Goal: Check status

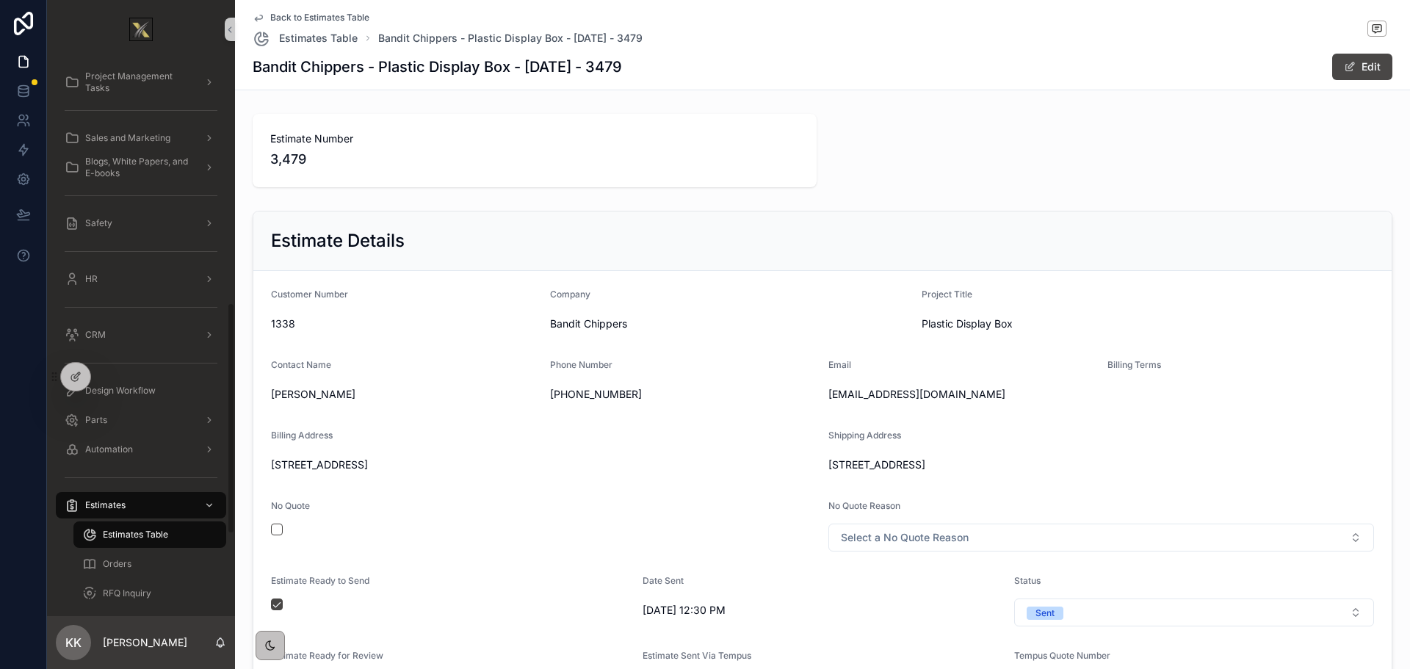
scroll to position [220, 0]
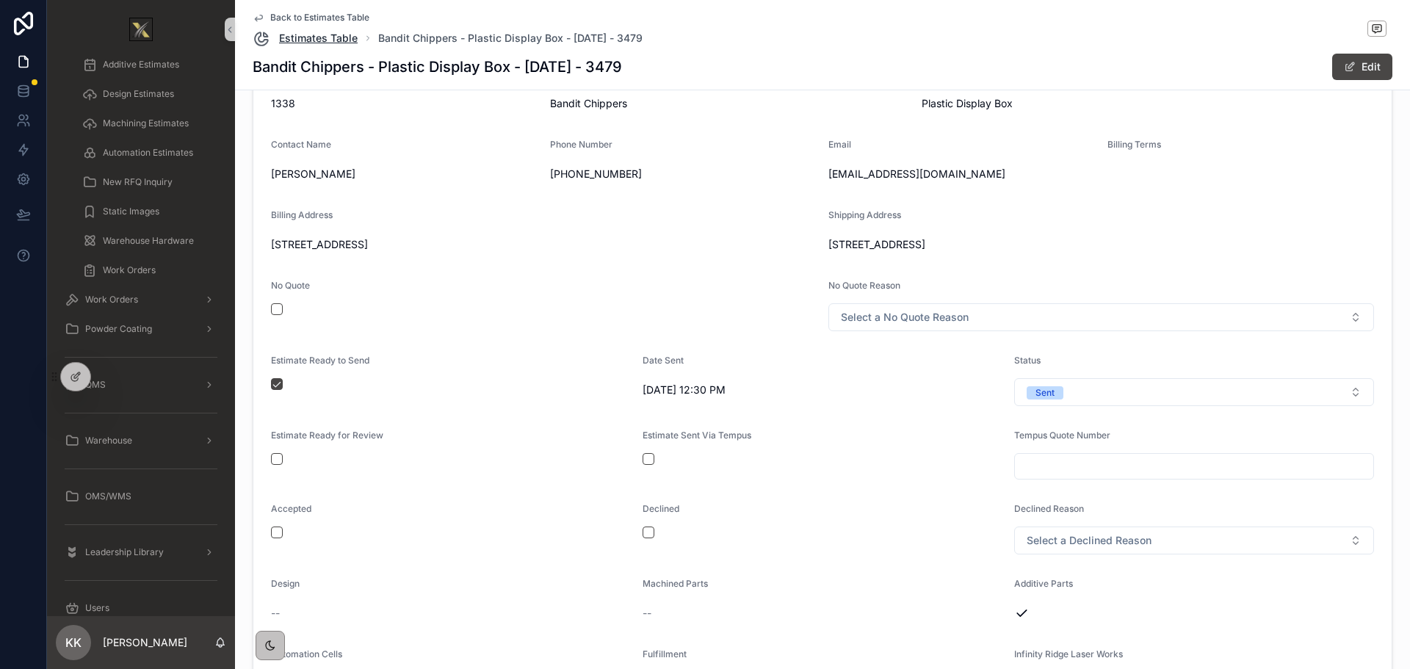
click at [327, 38] on span "Estimates Table" at bounding box center [318, 38] width 79 height 15
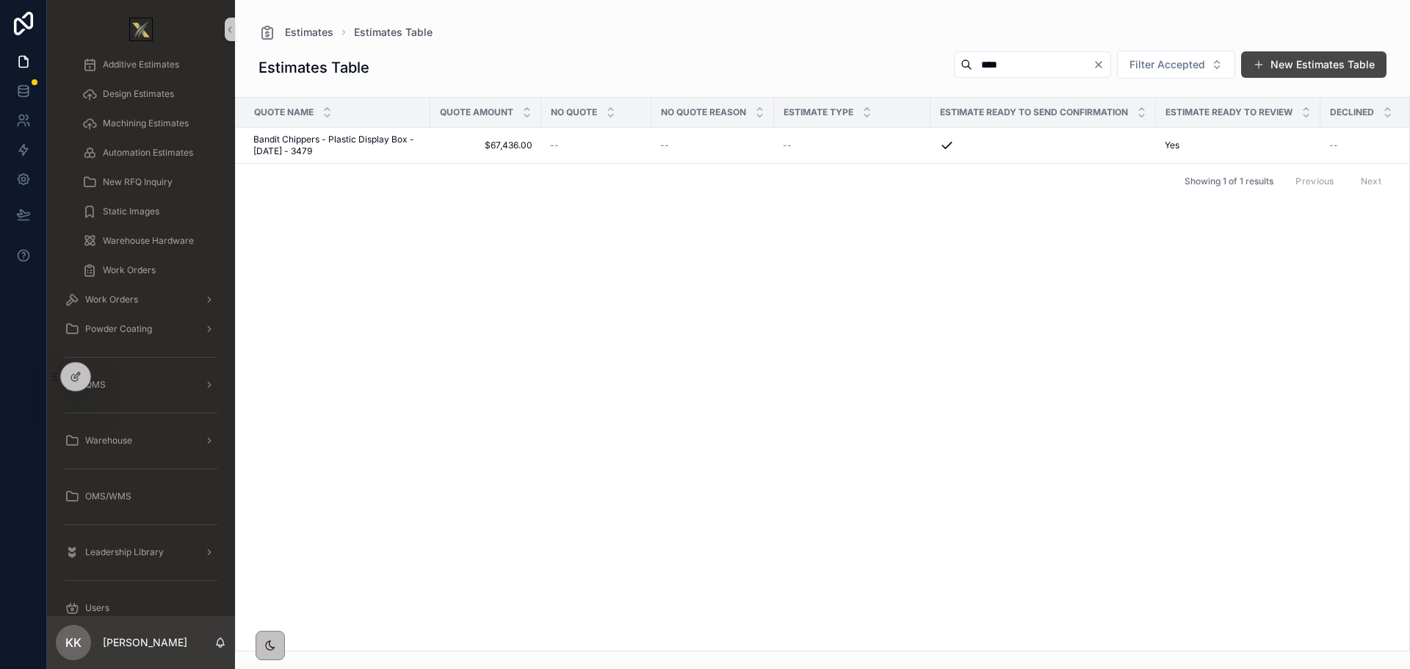
click at [991, 70] on input "****" at bounding box center [1032, 64] width 120 height 21
type input "****"
click at [321, 142] on span "Function of Beauty - [PERSON_NAME] Line Rebuild - [DATE] - 3414" at bounding box center [337, 145] width 168 height 23
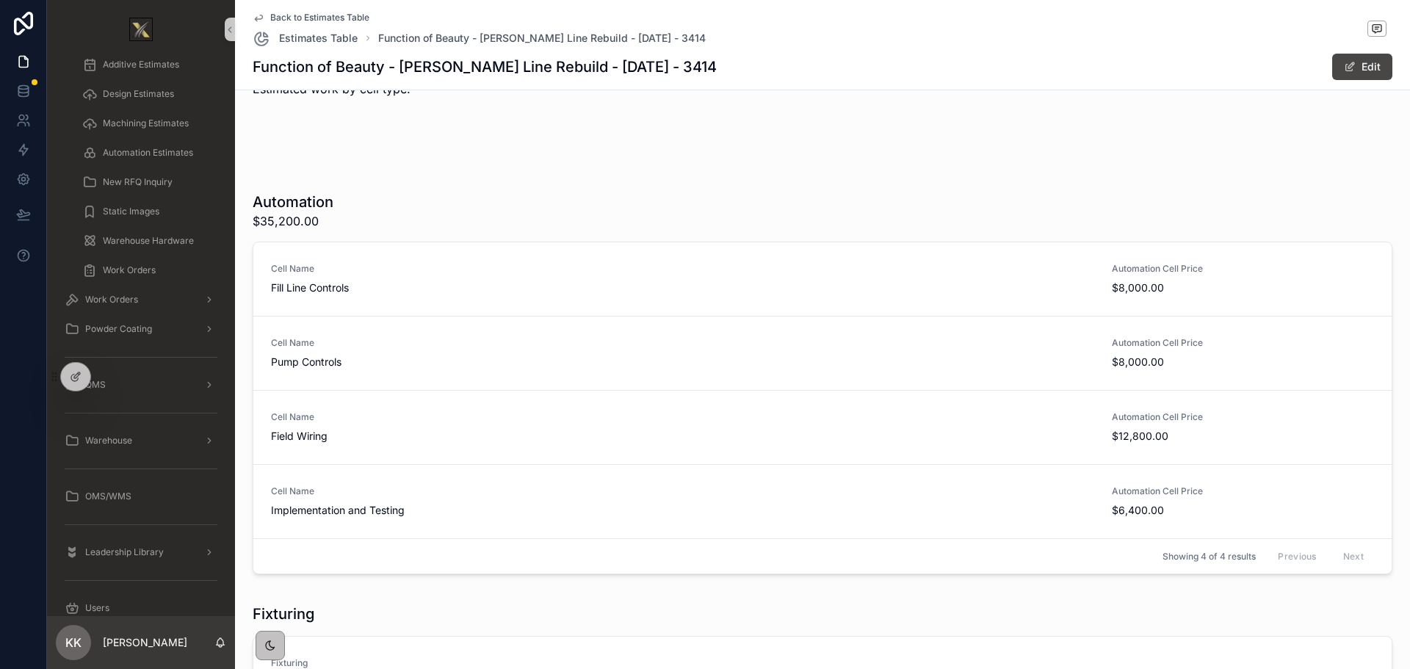
scroll to position [2056, 0]
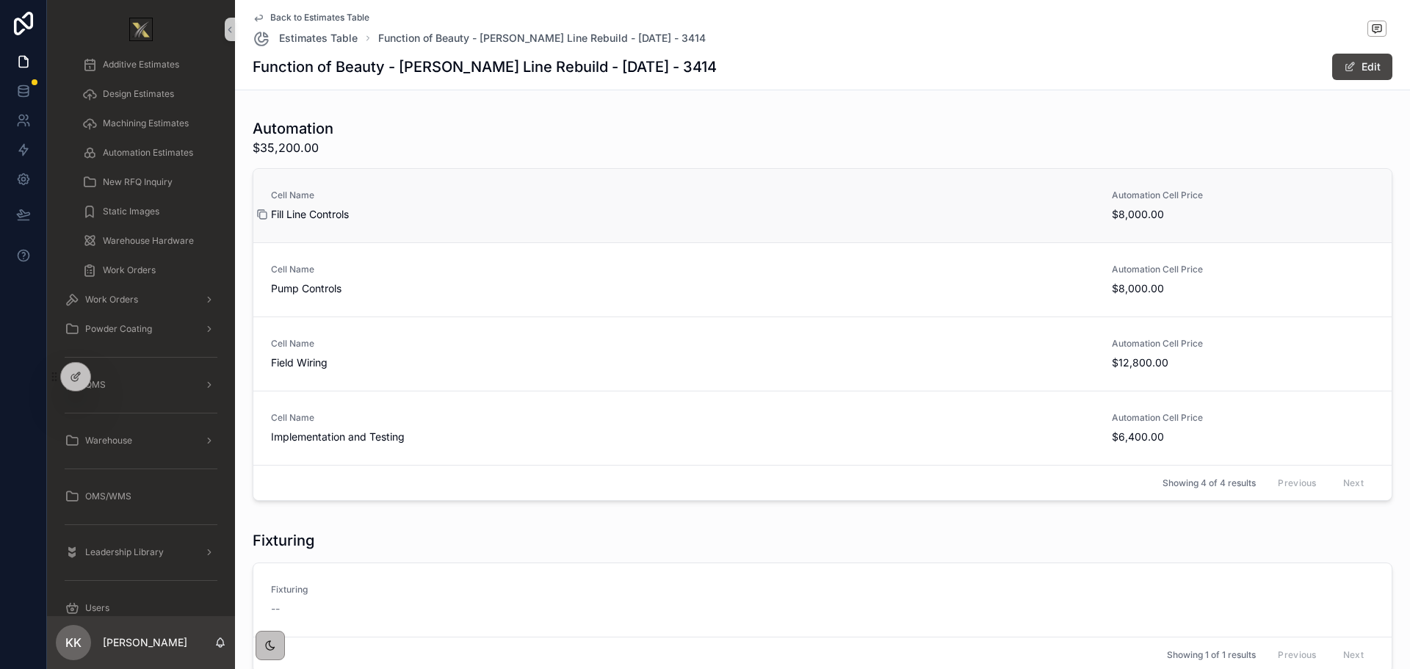
click at [260, 214] on icon "scrollable content" at bounding box center [263, 215] width 7 height 7
drag, startPoint x: 264, startPoint y: 289, endPoint x: 492, endPoint y: 283, distance: 227.7
click at [264, 289] on icon "scrollable content" at bounding box center [262, 289] width 12 height 12
click at [262, 363] on icon "scrollable content" at bounding box center [262, 363] width 12 height 12
click at [262, 437] on icon "scrollable content" at bounding box center [262, 437] width 12 height 12
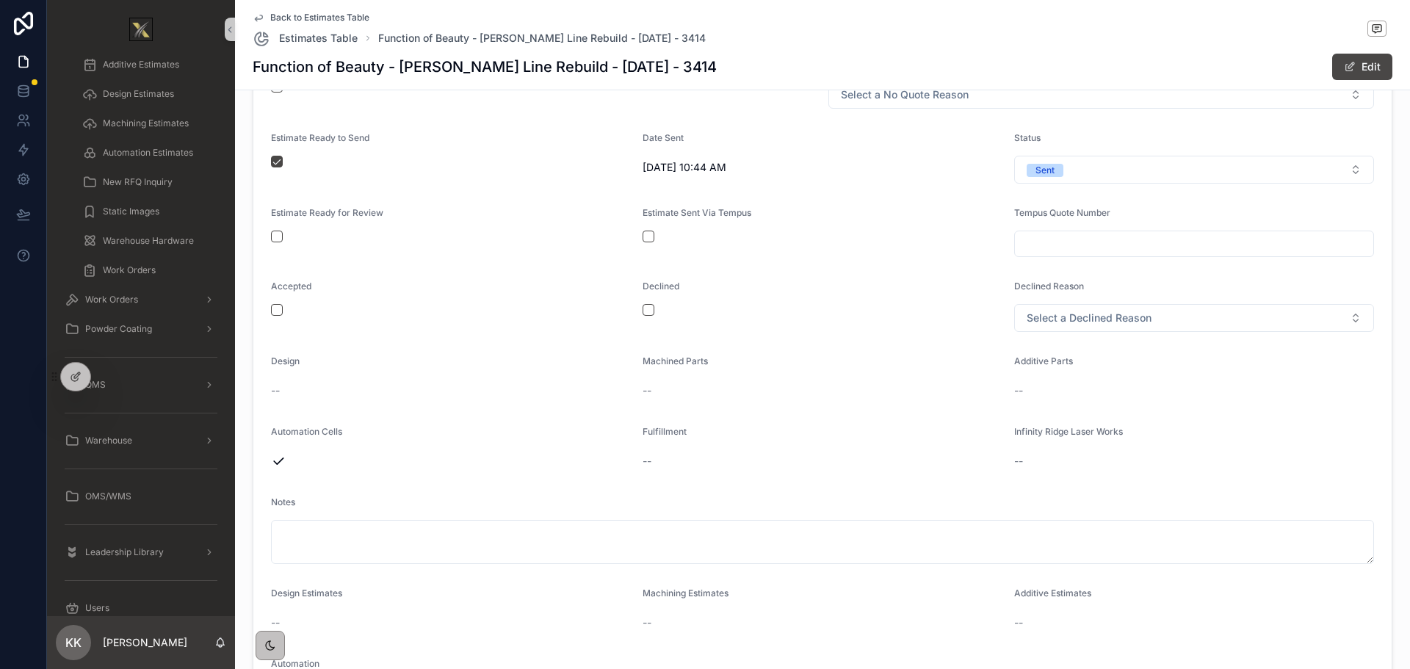
scroll to position [369, 0]
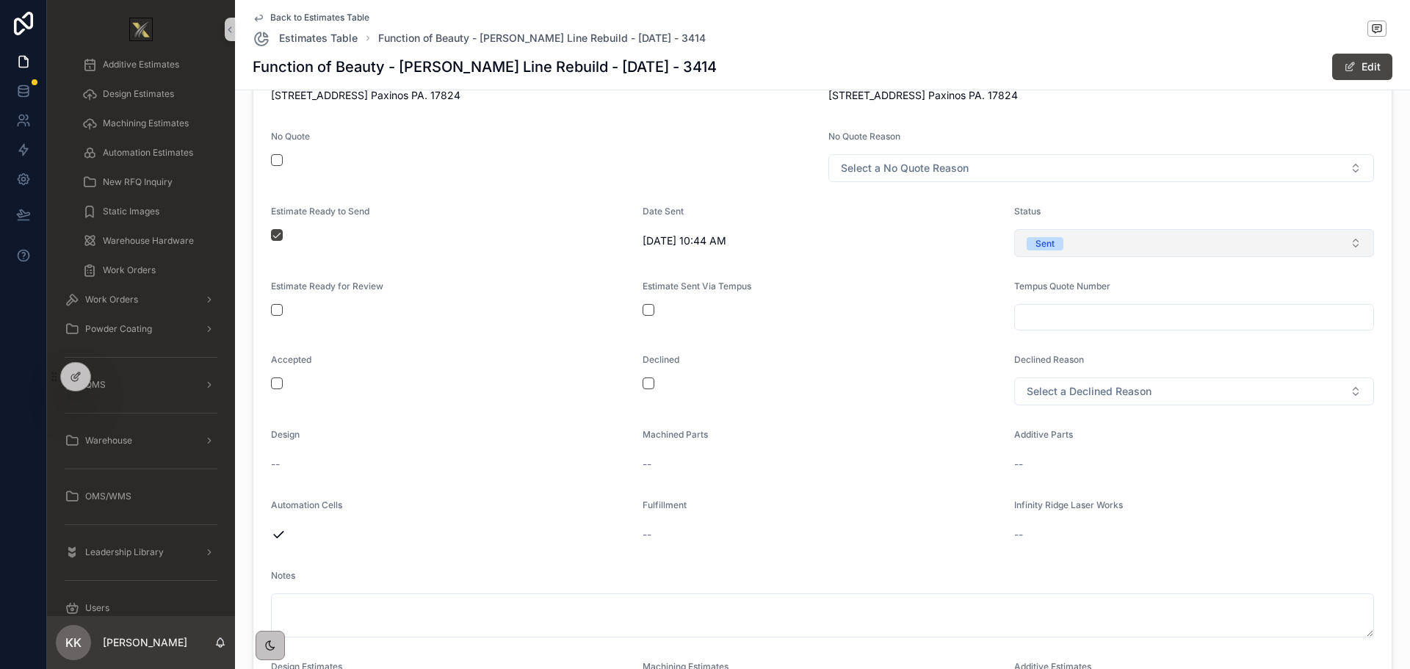
click at [1056, 243] on span "Sent" at bounding box center [1045, 243] width 37 height 13
click at [1049, 322] on span "Sent" at bounding box center [1034, 323] width 37 height 13
click at [1019, 237] on button "Select a Status" at bounding box center [1194, 243] width 360 height 28
click at [1031, 298] on div "Sent" at bounding box center [1034, 301] width 19 height 13
